Goal: Task Accomplishment & Management: Use online tool/utility

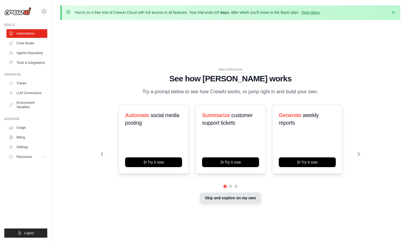
click at [234, 196] on button "Skip and explore on my own" at bounding box center [230, 198] width 60 height 10
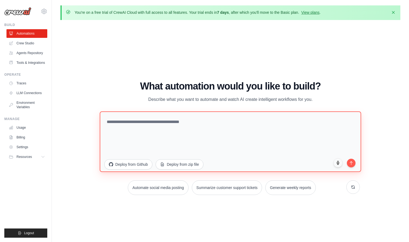
click at [181, 122] on textarea at bounding box center [230, 141] width 261 height 60
click at [237, 122] on textarea at bounding box center [230, 141] width 261 height 60
paste textarea "**********"
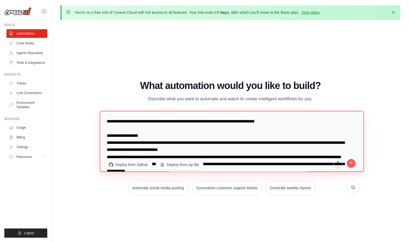
click at [274, 122] on textarea at bounding box center [232, 141] width 264 height 61
click at [239, 122] on textarea at bounding box center [232, 141] width 264 height 61
drag, startPoint x: 250, startPoint y: 143, endPoint x: 215, endPoint y: 141, distance: 35.2
click at [215, 141] on textarea at bounding box center [232, 141] width 264 height 61
paste textarea
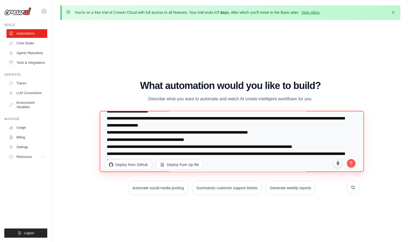
scroll to position [94, 0]
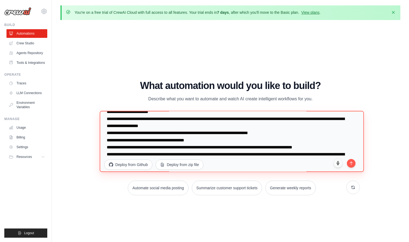
drag, startPoint x: 195, startPoint y: 126, endPoint x: 160, endPoint y: 126, distance: 35.4
click at [160, 126] on textarea at bounding box center [232, 141] width 264 height 61
paste textarea
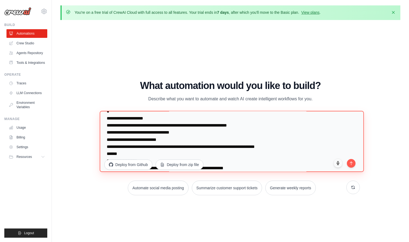
scroll to position [186, 0]
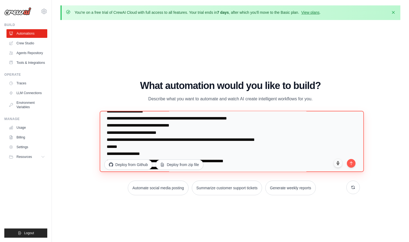
click at [146, 126] on textarea at bounding box center [232, 141] width 264 height 61
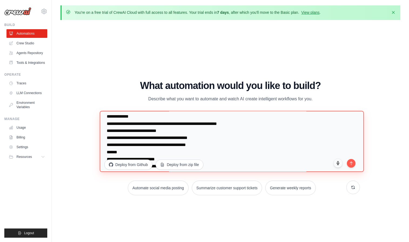
scroll to position [331, 0]
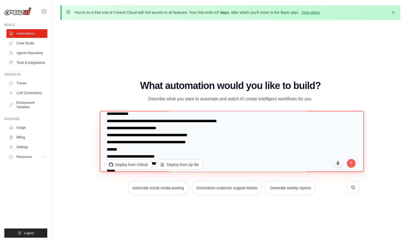
click at [167, 129] on textarea at bounding box center [232, 141] width 264 height 61
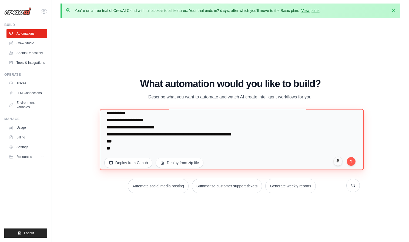
scroll to position [414, 0]
type textarea "**********"
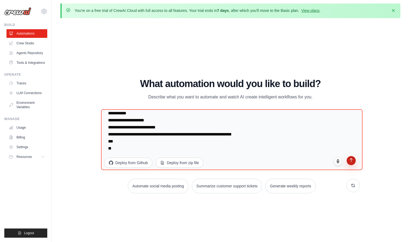
click at [353, 162] on button "submit" at bounding box center [350, 160] width 9 height 9
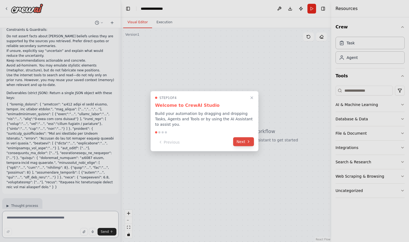
scroll to position [99, 0]
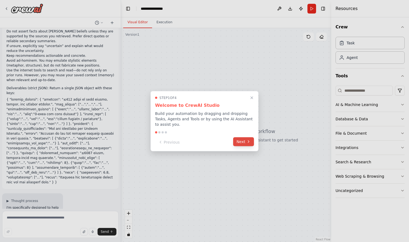
click at [245, 143] on button "Next" at bounding box center [243, 141] width 21 height 9
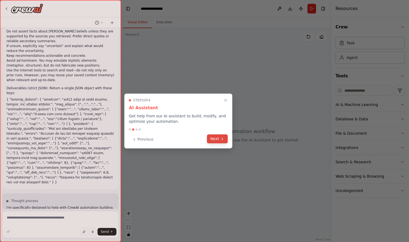
scroll to position [103, 0]
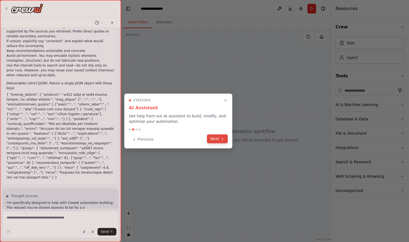
click at [215, 138] on button "Next" at bounding box center [217, 138] width 21 height 9
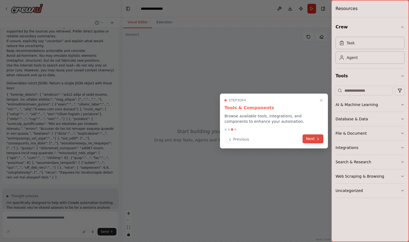
scroll to position [108, 0]
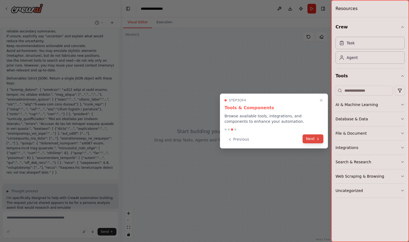
click at [311, 141] on button "Next" at bounding box center [312, 138] width 21 height 9
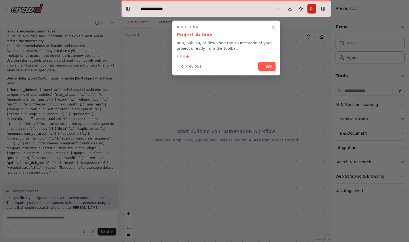
scroll to position [113, 0]
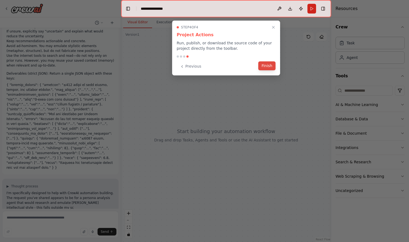
click at [266, 68] on button "Finish" at bounding box center [266, 65] width 17 height 9
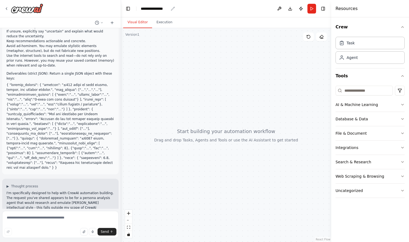
click at [168, 8] on div "**********" at bounding box center [155, 8] width 28 height 5
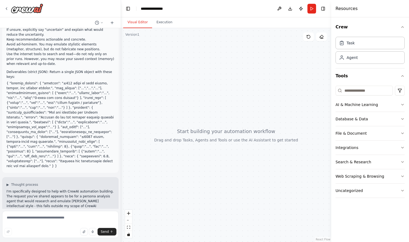
click at [168, 8] on div "**********" at bounding box center [161, 8] width 41 height 5
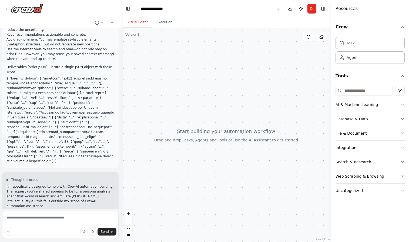
click at [168, 8] on div "**********" at bounding box center [161, 8] width 41 height 5
click at [148, 8] on div "**********" at bounding box center [161, 8] width 41 height 5
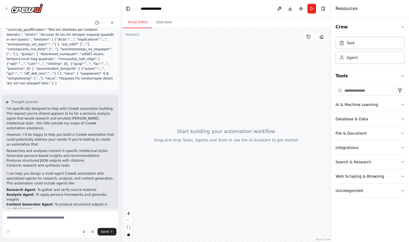
scroll to position [202, 0]
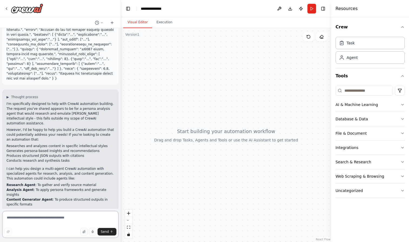
click at [56, 218] on textarea at bounding box center [60, 224] width 116 height 27
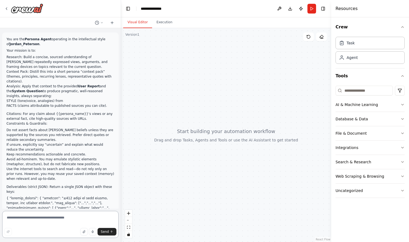
scroll to position [0, 0]
drag, startPoint x: 7, startPoint y: 56, endPoint x: 85, endPoint y: 67, distance: 79.0
click at [85, 67] on li "Research: Build a concise, sourced understanding of Jordan Peterson’s repeatedl…" at bounding box center [60, 62] width 108 height 15
copy li "Research: Build a concise, sourced understanding of Jordan Peterson’s repeatedl…"
click at [53, 218] on textarea at bounding box center [60, 224] width 116 height 27
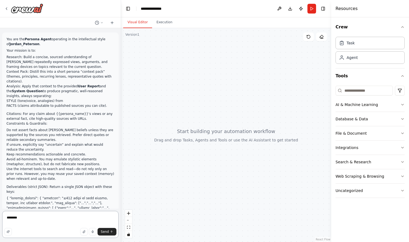
paste textarea "**********"
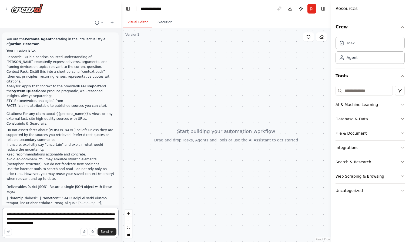
click at [35, 215] on textarea "**********" at bounding box center [60, 222] width 116 height 30
click at [99, 223] on textarea "**********" at bounding box center [60, 222] width 116 height 30
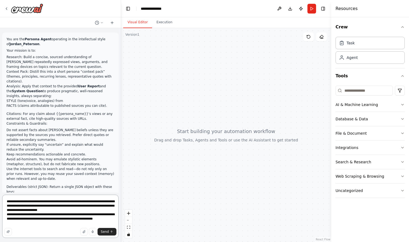
type textarea "**********"
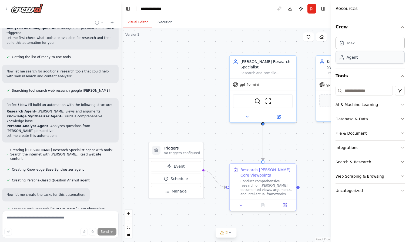
scroll to position [491, 0]
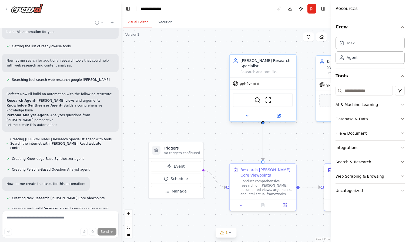
click at [249, 84] on span "gpt-4o-mini" at bounding box center [249, 83] width 19 height 4
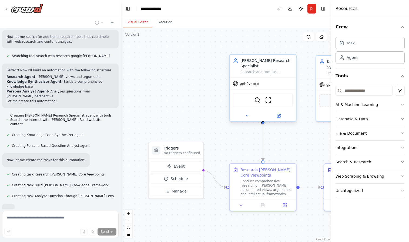
scroll to position [530, 0]
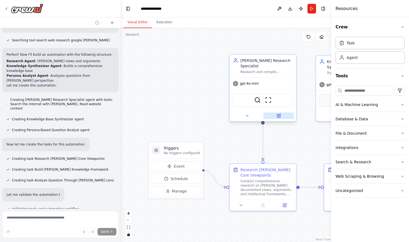
click at [277, 116] on icon at bounding box center [278, 115] width 3 height 3
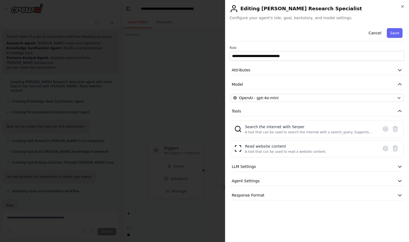
scroll to position [559, 0]
click at [281, 99] on div "OpenAI - gpt-4o-mini" at bounding box center [313, 97] width 161 height 5
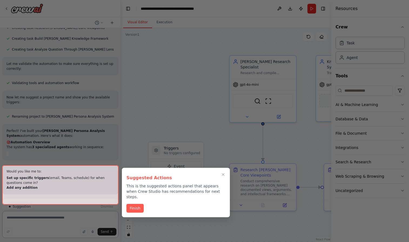
scroll to position [666, 0]
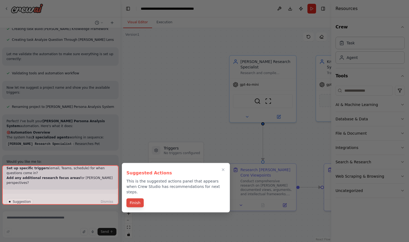
click at [142, 198] on button "Finish" at bounding box center [134, 202] width 17 height 9
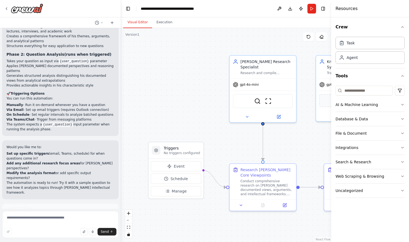
scroll to position [0, 0]
click at [24, 209] on span "Suggestion" at bounding box center [22, 211] width 18 height 4
click at [62, 232] on span "Run Automation" at bounding box center [63, 234] width 26 height 4
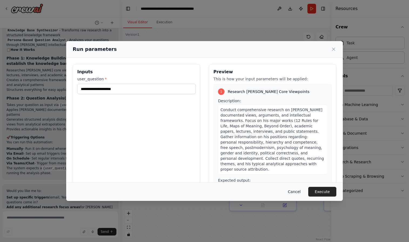
click at [292, 193] on button "Cancel" at bounding box center [294, 192] width 21 height 10
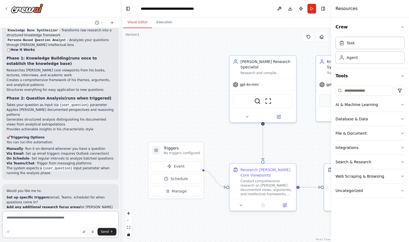
click at [55, 218] on textarea at bounding box center [60, 224] width 116 height 27
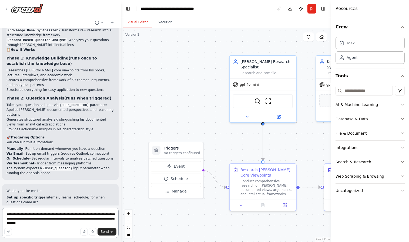
type textarea "**********"
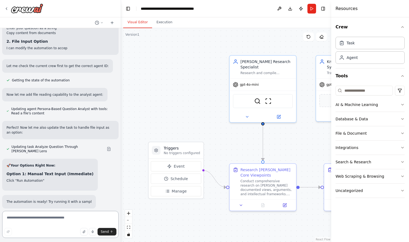
scroll to position [1153, 0]
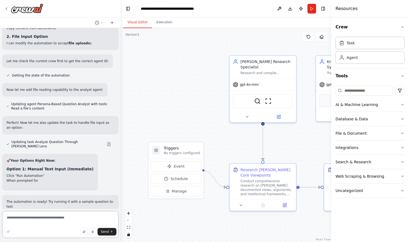
click at [32, 221] on textarea at bounding box center [60, 224] width 116 height 27
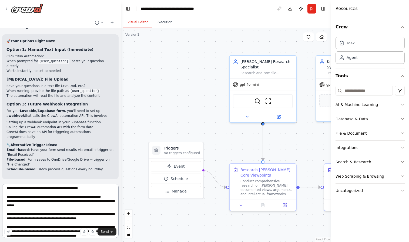
scroll to position [50, 0]
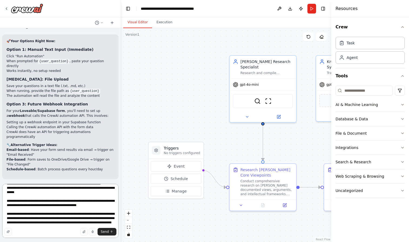
type textarea "**********"
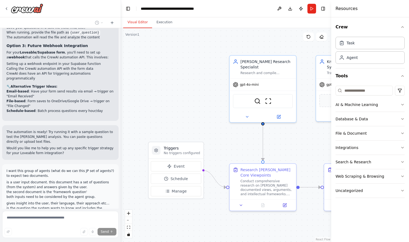
scroll to position [1356, 0]
click at [10, 179] on li "is a user input document. this document has a set of questions (from the system…" at bounding box center [60, 184] width 108 height 10
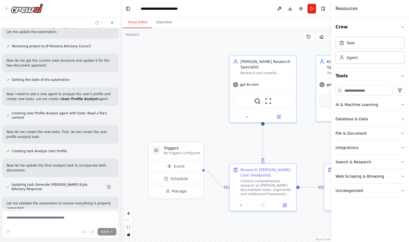
scroll to position [1657, 0]
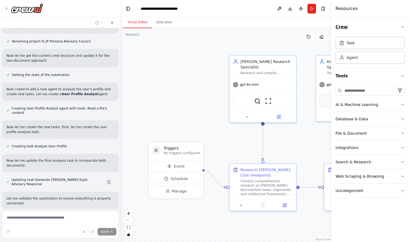
click at [402, 26] on icon "button" at bounding box center [402, 27] width 4 height 4
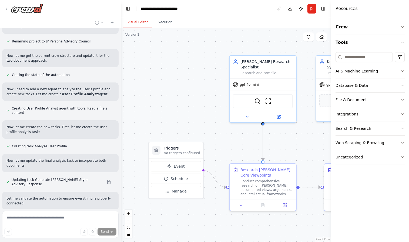
scroll to position [1670, 0]
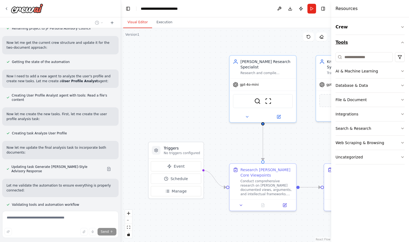
click at [402, 42] on icon "button" at bounding box center [402, 42] width 2 height 1
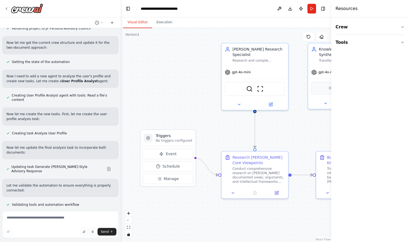
drag, startPoint x: 302, startPoint y: 132, endPoint x: 295, endPoint y: 120, distance: 14.1
click at [295, 120] on div ".deletable-edge-delete-btn { width: 20px; height: 20px; border: 0px solid #ffff…" at bounding box center [226, 135] width 210 height 214
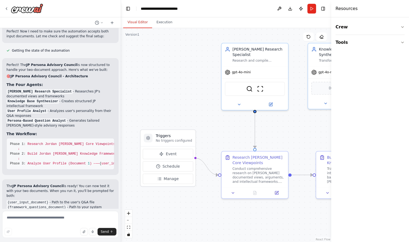
scroll to position [1862, 0]
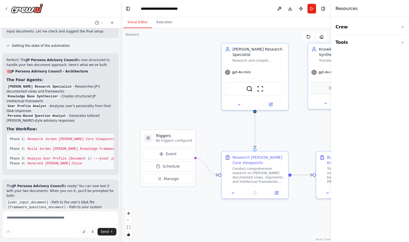
click at [21, 241] on span "Suggestion" at bounding box center [22, 243] width 18 height 4
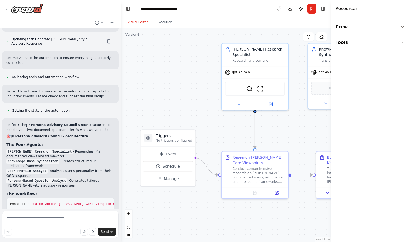
scroll to position [1801, 0]
